Goal: Book appointment/travel/reservation

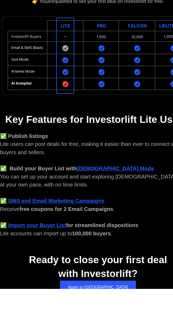
scroll to position [65, 0]
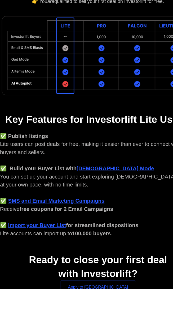
click at [86, 314] on link "Apply to [GEOGRAPHIC_DATA]" at bounding box center [86, 316] width 67 height 12
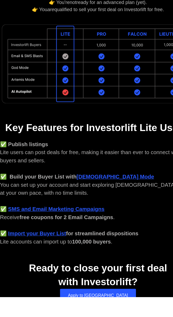
scroll to position [77, 0]
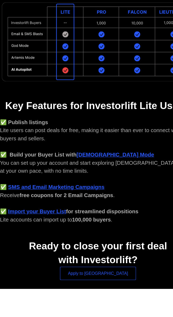
click at [83, 303] on link "Apply to IL" at bounding box center [86, 303] width 67 height 12
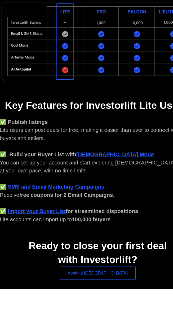
scroll to position [78, 0]
click at [90, 305] on link "Apply to IL" at bounding box center [86, 303] width 67 height 12
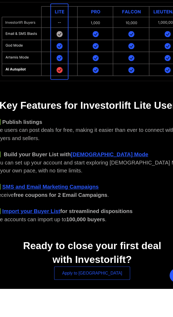
click at [87, 303] on link "Apply to IL" at bounding box center [86, 303] width 67 height 12
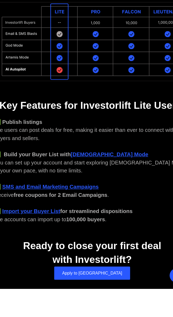
click at [78, 200] on strong "God Mode" at bounding box center [102, 198] width 68 height 5
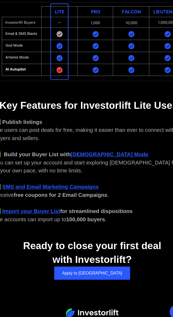
scroll to position [110, 0]
click at [94, 304] on img at bounding box center [86, 306] width 46 height 8
